Goal: Task Accomplishment & Management: Manage account settings

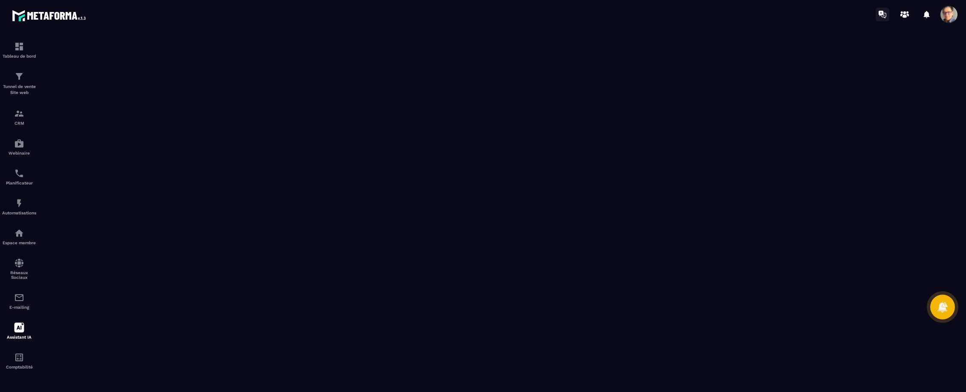
click at [886, 13] on icon at bounding box center [884, 16] width 5 height 6
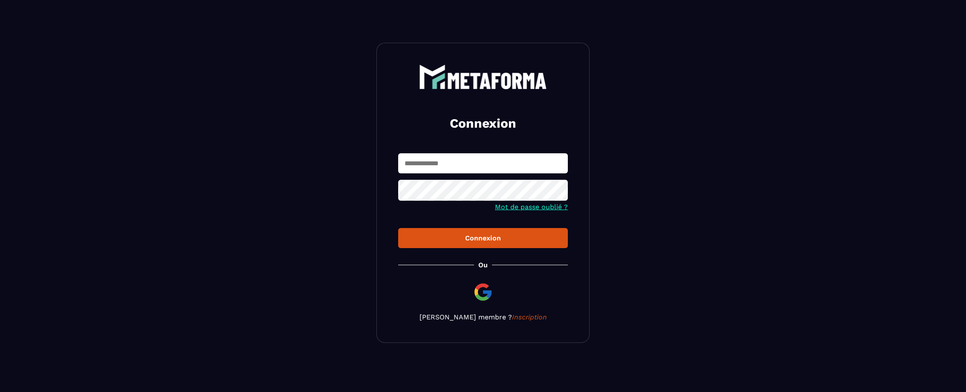
click at [458, 165] on input "text" at bounding box center [483, 163] width 170 height 20
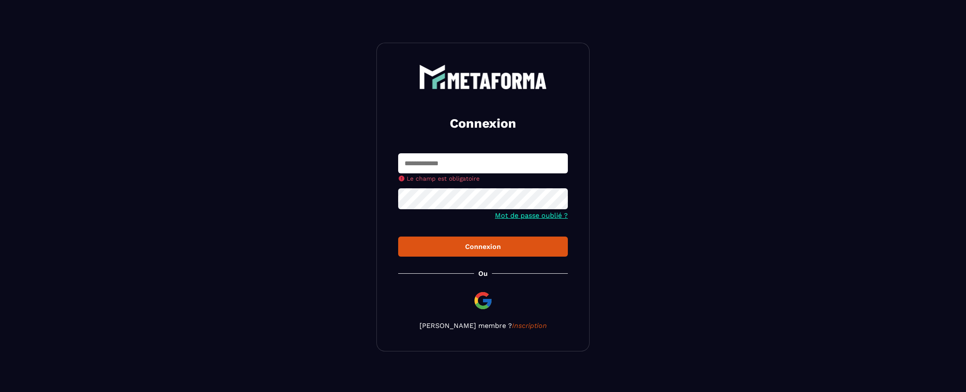
type input "**********"
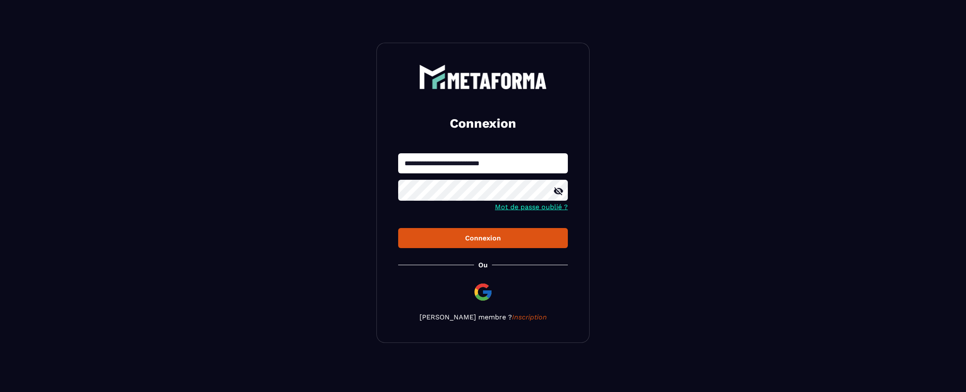
click at [492, 235] on div "Connexion" at bounding box center [483, 238] width 156 height 8
